Goal: Task Accomplishment & Management: Manage account settings

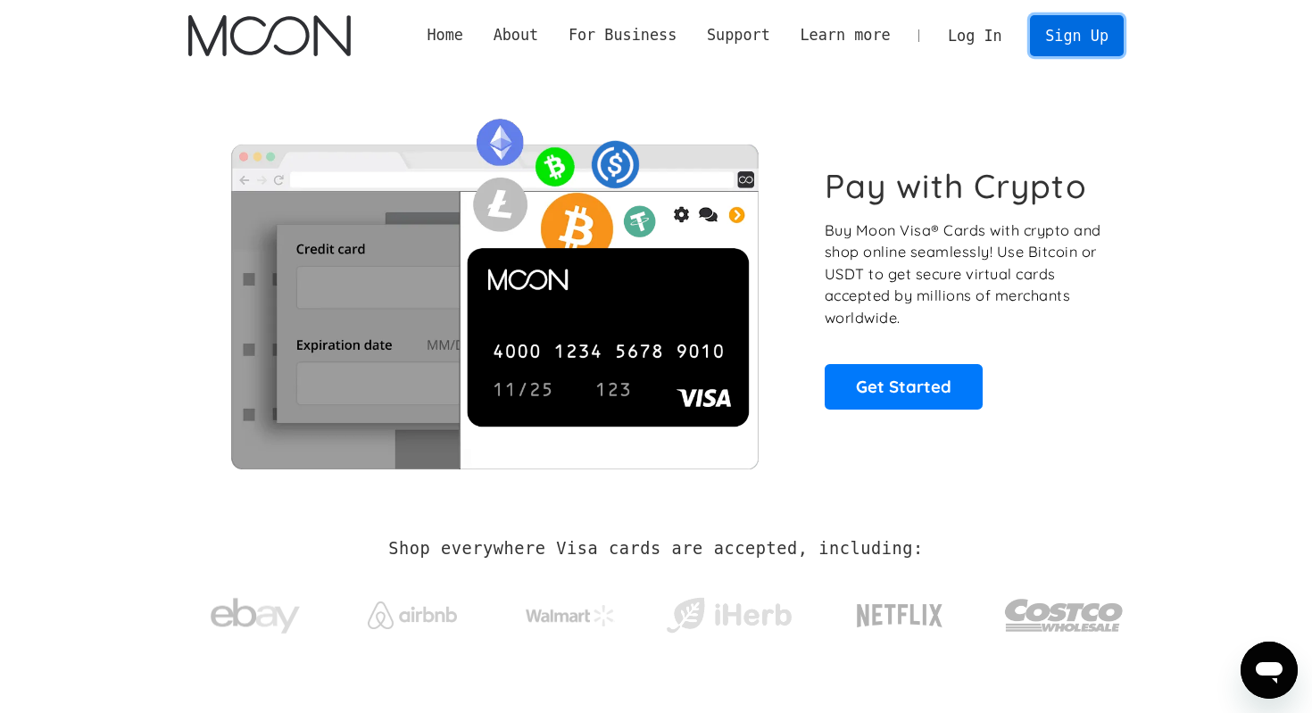
click at [1086, 51] on link "Sign Up" at bounding box center [1076, 35] width 93 height 40
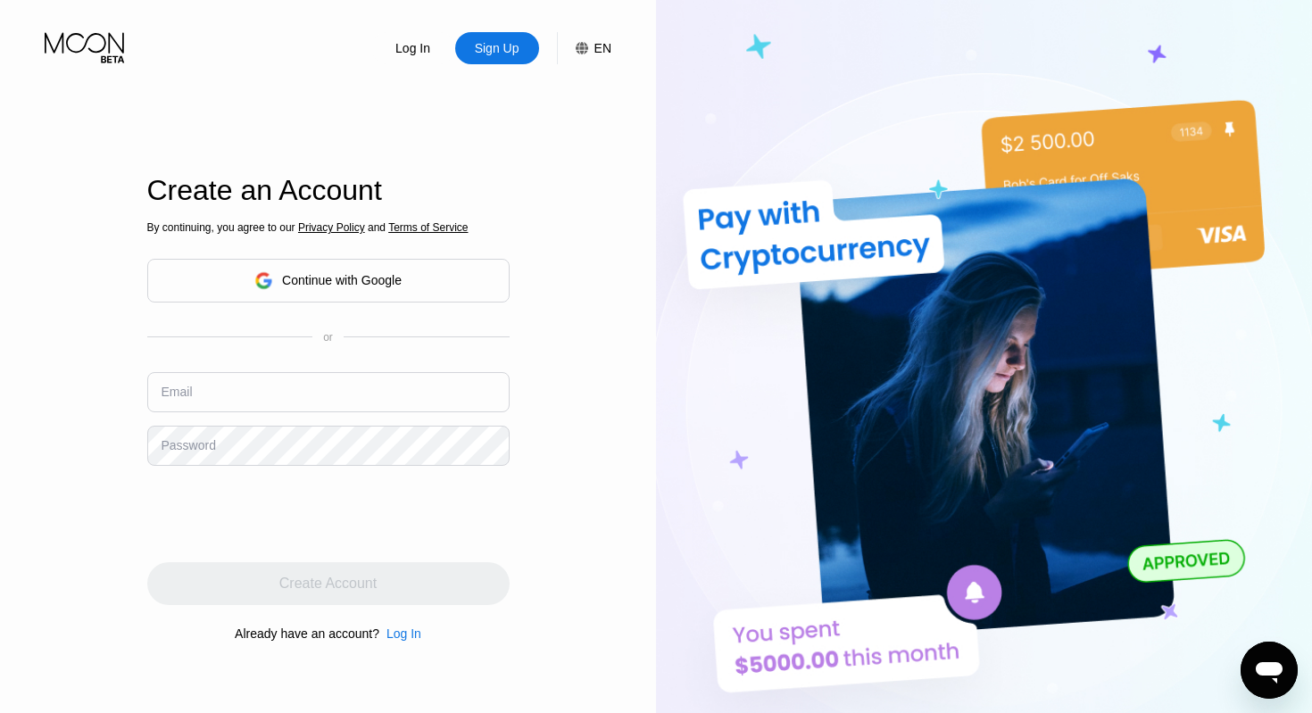
click at [388, 295] on div "Continue with Google" at bounding box center [328, 281] width 362 height 44
